Goal: Check status: Check status

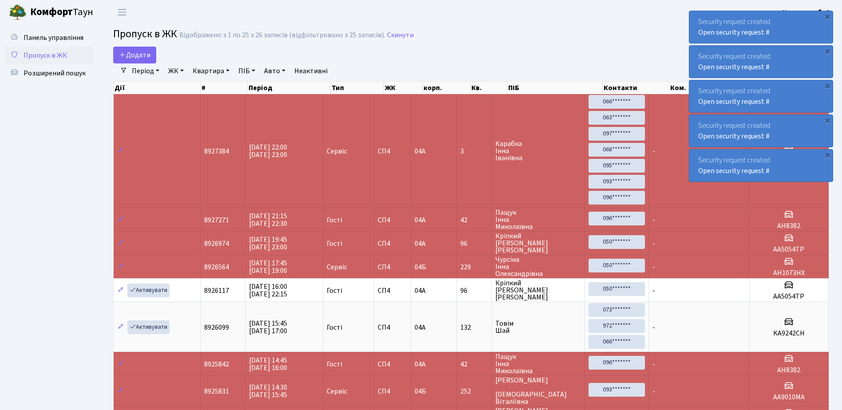
select select "25"
click at [810, 30] on div "Security request created Open security request #" at bounding box center [760, 27] width 143 height 32
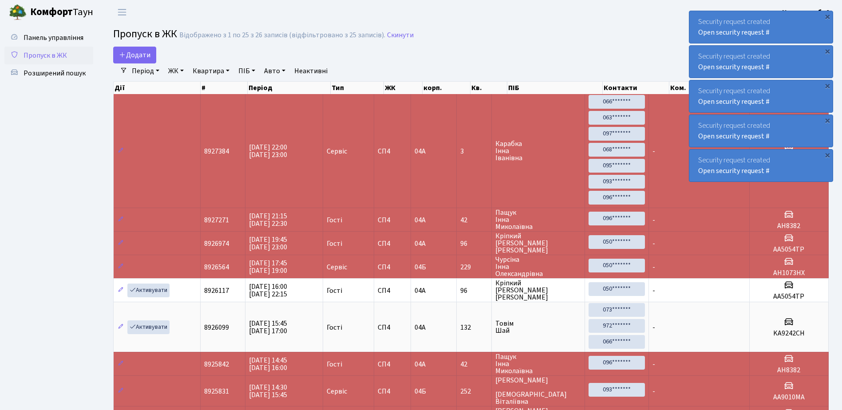
click at [810, 30] on div "Security request created Open security request #" at bounding box center [760, 27] width 143 height 32
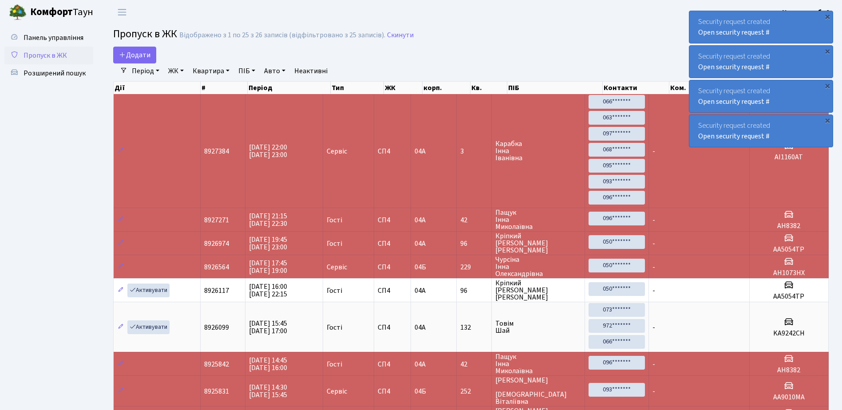
click at [810, 30] on div "Security request created Open security request #" at bounding box center [760, 27] width 143 height 32
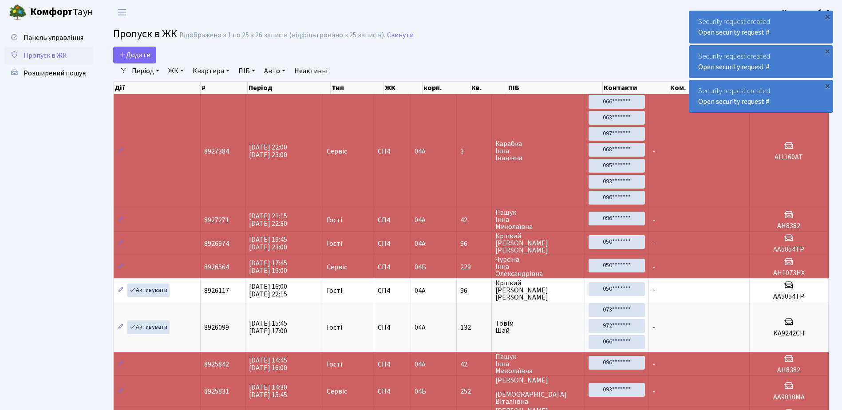
click at [810, 30] on div "Security request created Open security request #" at bounding box center [760, 27] width 143 height 32
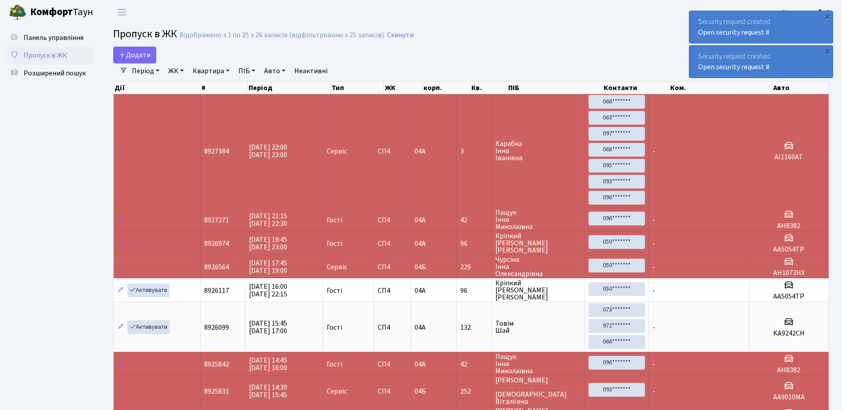
click at [809, 30] on div "Security request created Open security request #" at bounding box center [760, 27] width 143 height 32
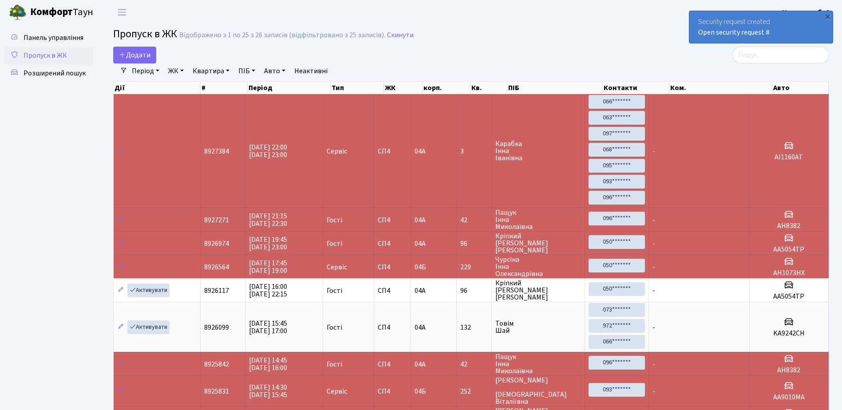
click at [809, 30] on div "Security request created Open security request #" at bounding box center [760, 27] width 143 height 32
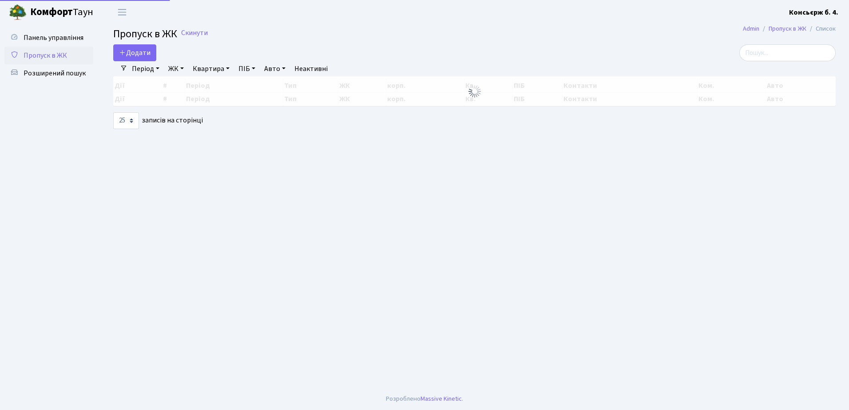
select select "25"
